Goal: Check status

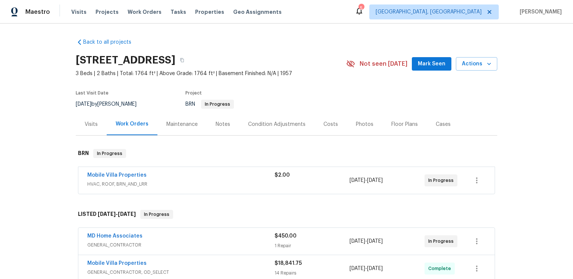
click at [315, 109] on div "BRN In Progress" at bounding box center [256, 104] width 143 height 9
click at [321, 38] on div "Back to all projects [STREET_ADDRESS] 3 Beds | 2 Baths | Total: 1764 ft² | Abov…" at bounding box center [286, 236] width 421 height 408
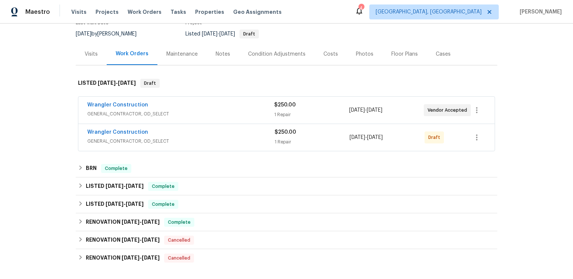
scroll to position [119, 0]
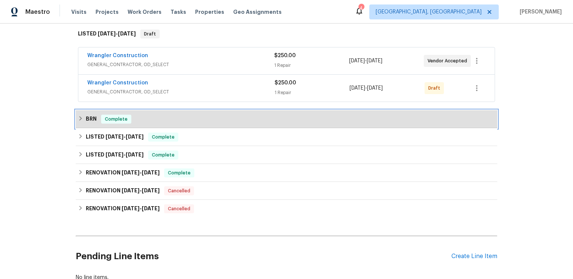
click at [100, 123] on div "BRN Complete" at bounding box center [286, 119] width 417 height 9
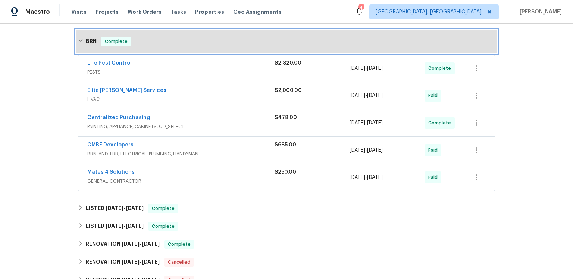
scroll to position [221, 0]
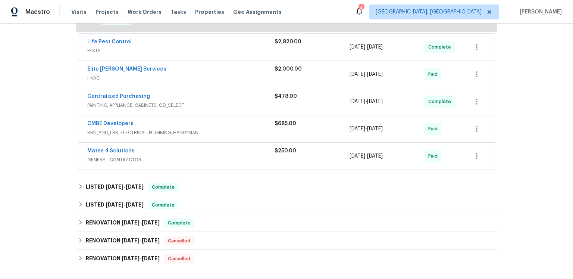
click at [146, 82] on span "HVAC" at bounding box center [180, 77] width 187 height 7
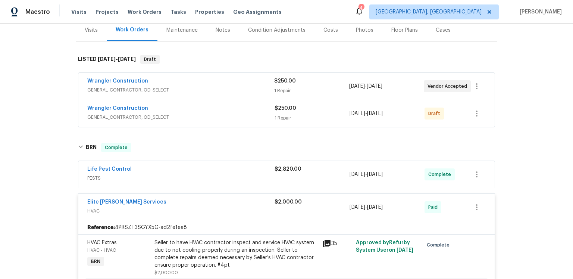
scroll to position [143, 0]
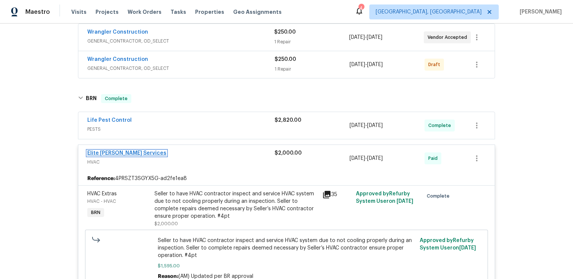
click at [139, 156] on link "Elite Manning Services" at bounding box center [126, 152] width 79 height 5
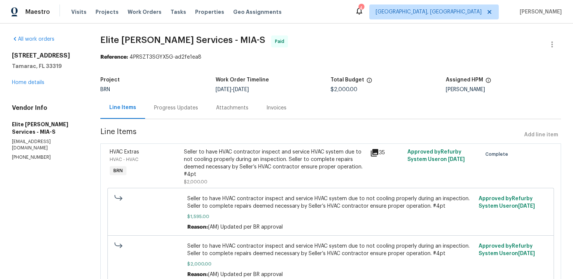
click at [198, 112] on div "Progress Updates" at bounding box center [176, 107] width 44 height 7
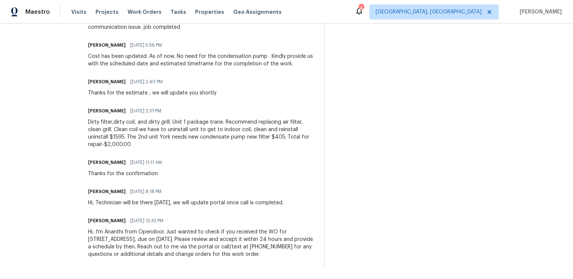
scroll to position [564, 0]
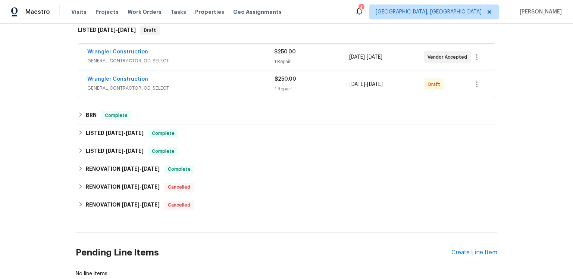
scroll to position [127, 0]
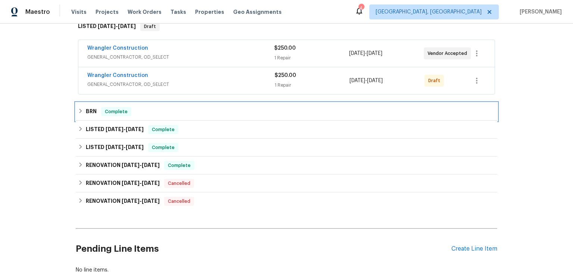
click at [100, 116] on div "BRN Complete" at bounding box center [286, 111] width 417 height 9
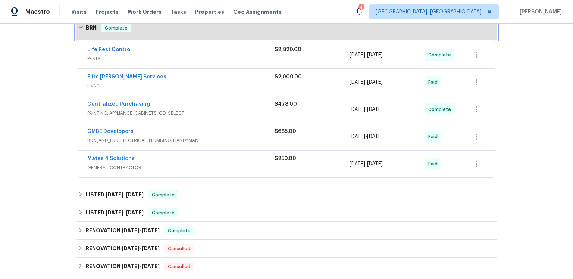
scroll to position [217, 0]
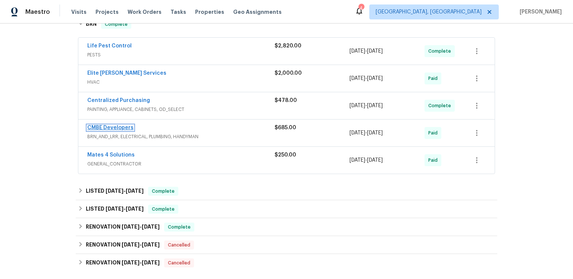
click at [132, 130] on link "CMBE Developers" at bounding box center [110, 127] width 46 height 5
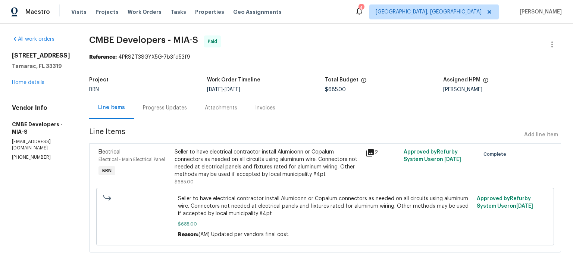
click at [187, 112] on div "Progress Updates" at bounding box center [165, 107] width 44 height 7
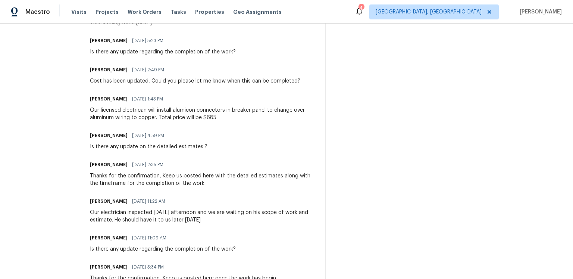
scroll to position [377, 0]
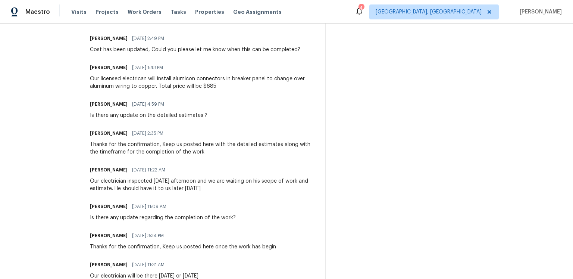
click at [116, 90] on div "Our licensed electrican will install alumicon connectors in breaker panel to ch…" at bounding box center [203, 82] width 226 height 15
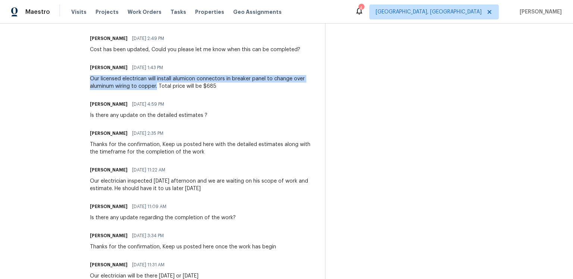
drag, startPoint x: 115, startPoint y: 148, endPoint x: 193, endPoint y: 158, distance: 79.4
click at [193, 90] on div "Our licensed electrican will install alumicon connectors in breaker panel to ch…" at bounding box center [203, 82] width 226 height 15
copy div "Our licensed electrican will install alumicon connectors in breaker panel to ch…"
